Goal: Find contact information: Find contact information

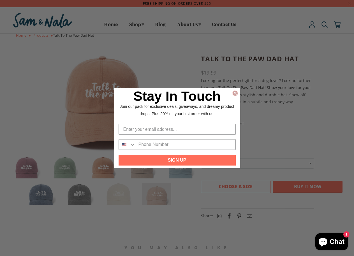
click at [237, 94] on circle "Close dialog" at bounding box center [234, 93] width 5 height 5
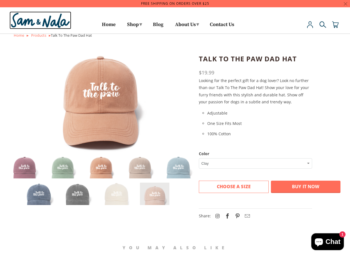
click at [47, 23] on img at bounding box center [41, 20] width 62 height 18
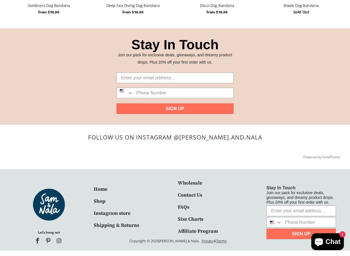
scroll to position [800, 0]
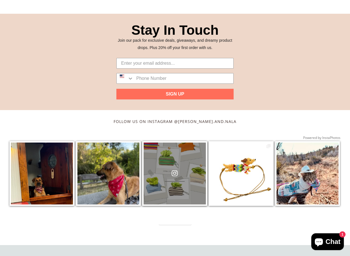
click at [189, 195] on div at bounding box center [175, 174] width 62 height 62
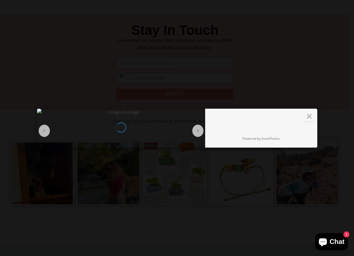
click at [100, 70] on div "× < < ssw-instagram-owner-link Owner FullName Powered by InstaPhotos Back Prev …" at bounding box center [177, 128] width 286 height 256
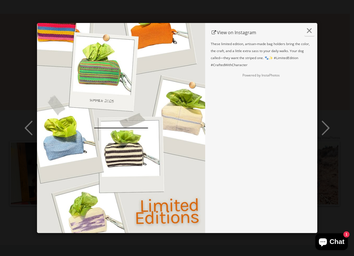
click at [310, 30] on button "×" at bounding box center [310, 30] width 10 height 12
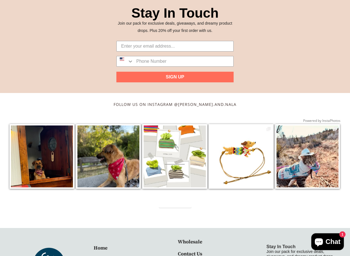
scroll to position [876, 0]
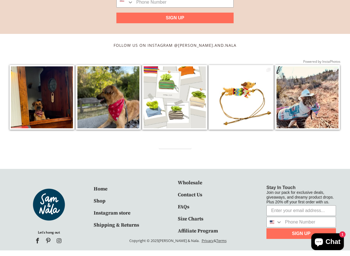
click at [192, 197] on link "Contact Us" at bounding box center [190, 195] width 24 height 6
